Goal: Navigation & Orientation: Find specific page/section

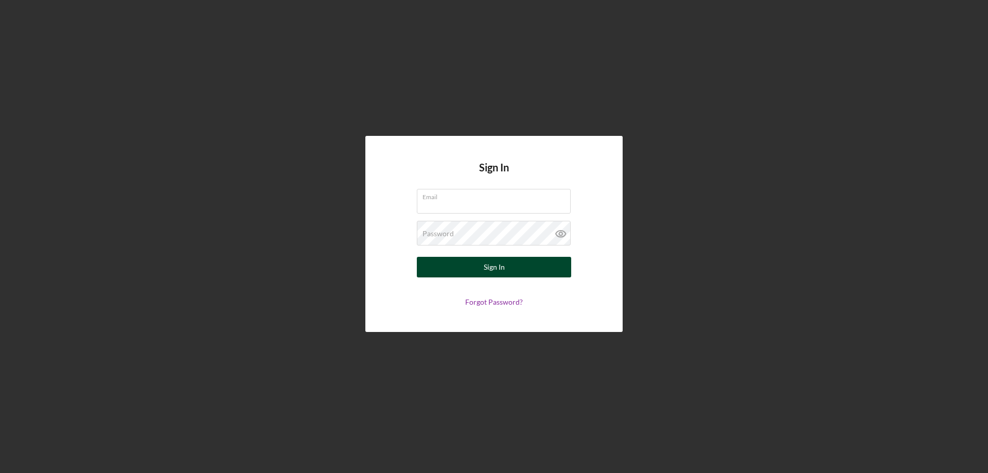
type input "[PERSON_NAME][EMAIL_ADDRESS][PERSON_NAME][DOMAIN_NAME]"
click at [477, 263] on button "Sign In" at bounding box center [494, 267] width 154 height 21
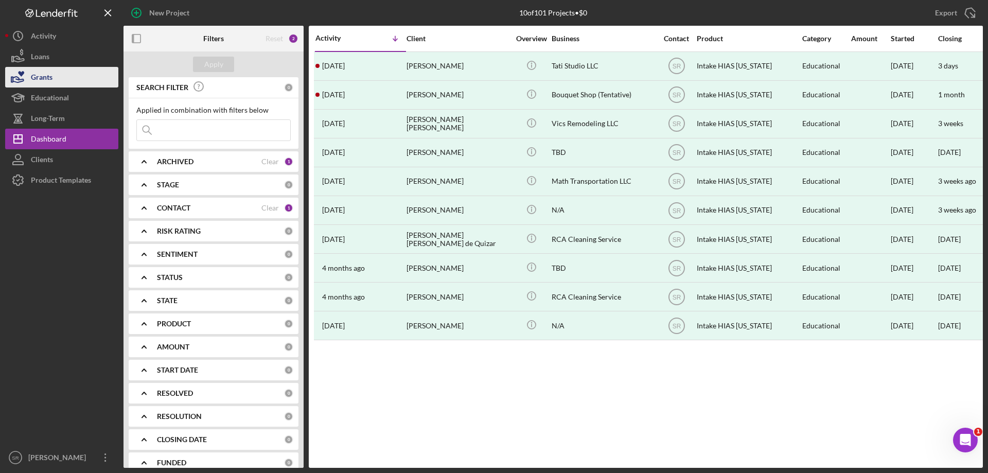
click at [46, 80] on div "Grants" at bounding box center [42, 78] width 22 height 23
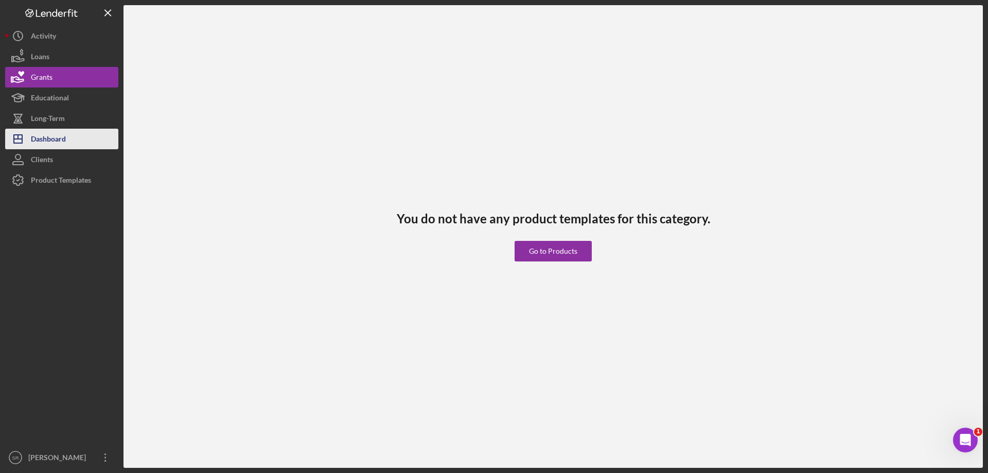
click at [44, 133] on div "Dashboard" at bounding box center [48, 140] width 35 height 23
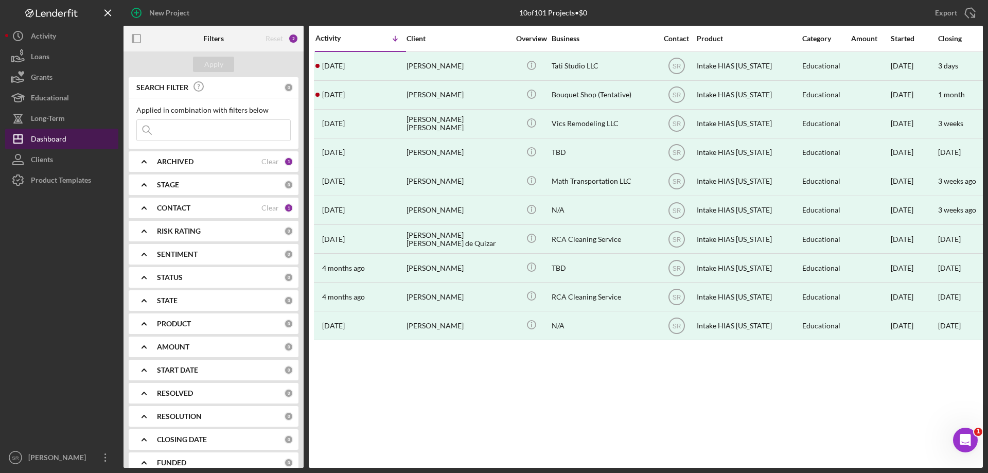
click at [49, 147] on div "Dashboard" at bounding box center [48, 140] width 35 height 23
click at [81, 167] on button "Clients" at bounding box center [61, 159] width 113 height 21
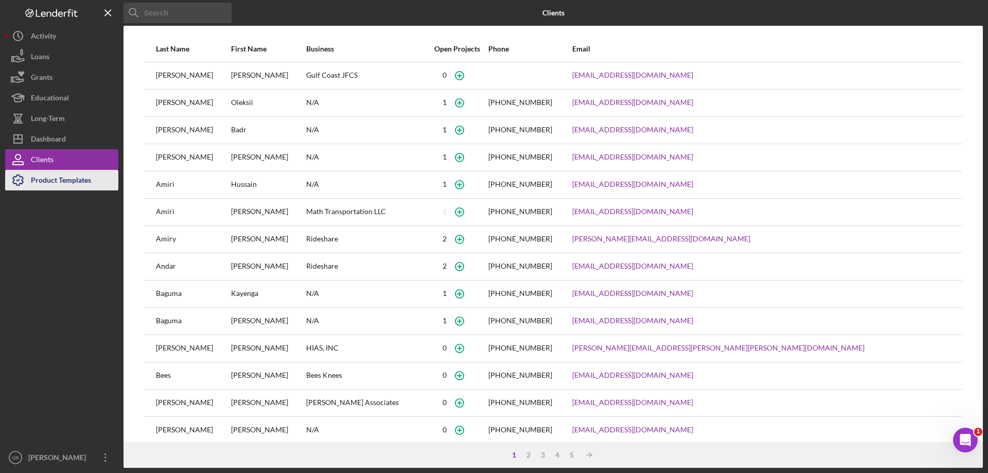
click at [62, 176] on div "Product Templates" at bounding box center [61, 181] width 60 height 23
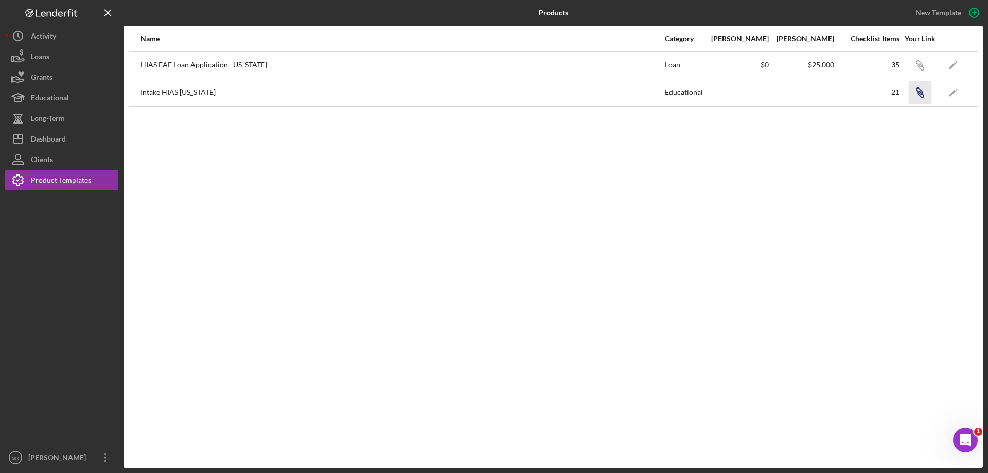
click at [924, 91] on icon "Icon/Link" at bounding box center [919, 92] width 23 height 23
